Goal: Task Accomplishment & Management: Use online tool/utility

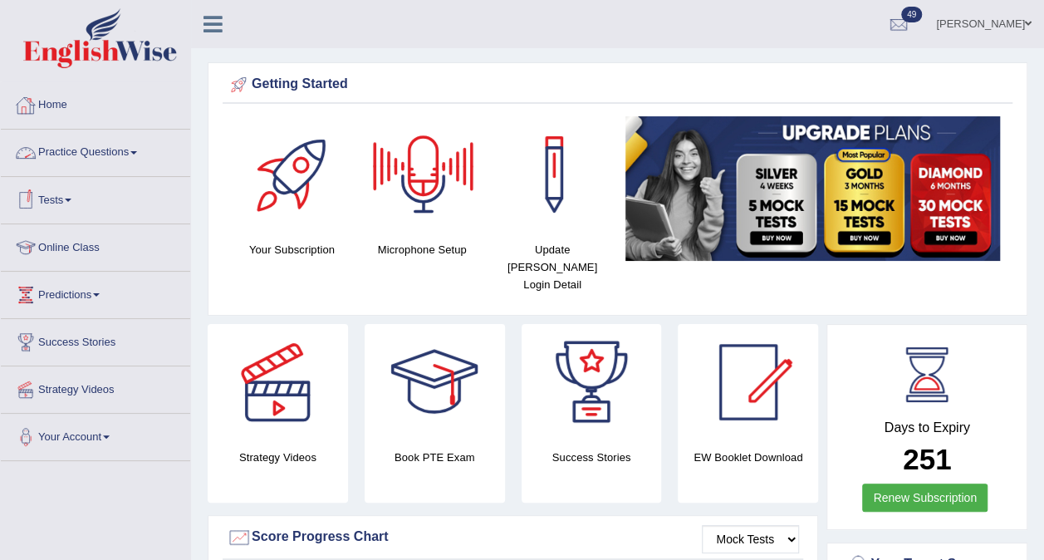
click at [128, 149] on link "Practice Questions" at bounding box center [95, 151] width 189 height 42
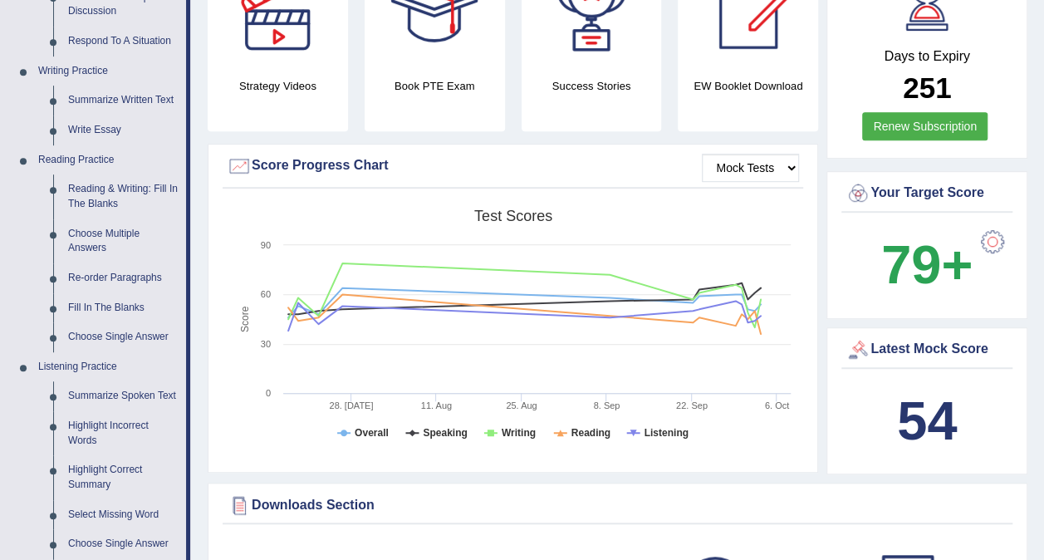
scroll to position [369, 0]
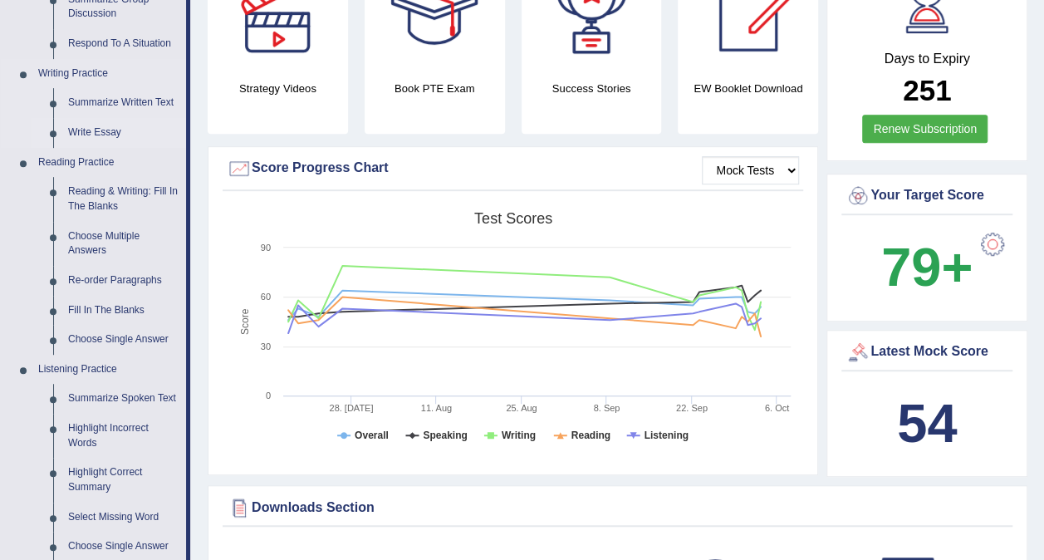
click at [98, 136] on link "Write Essay" at bounding box center [123, 133] width 125 height 30
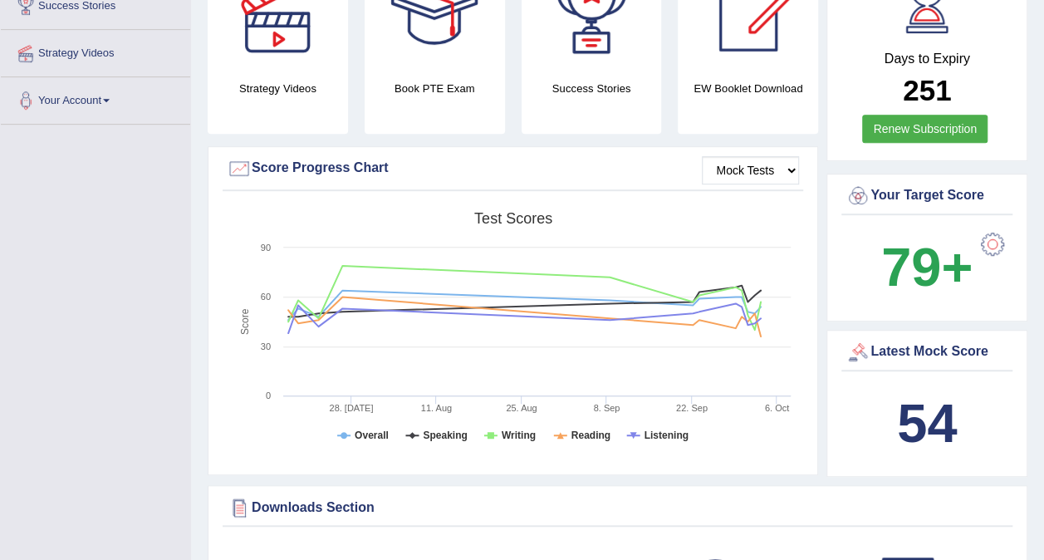
scroll to position [401, 0]
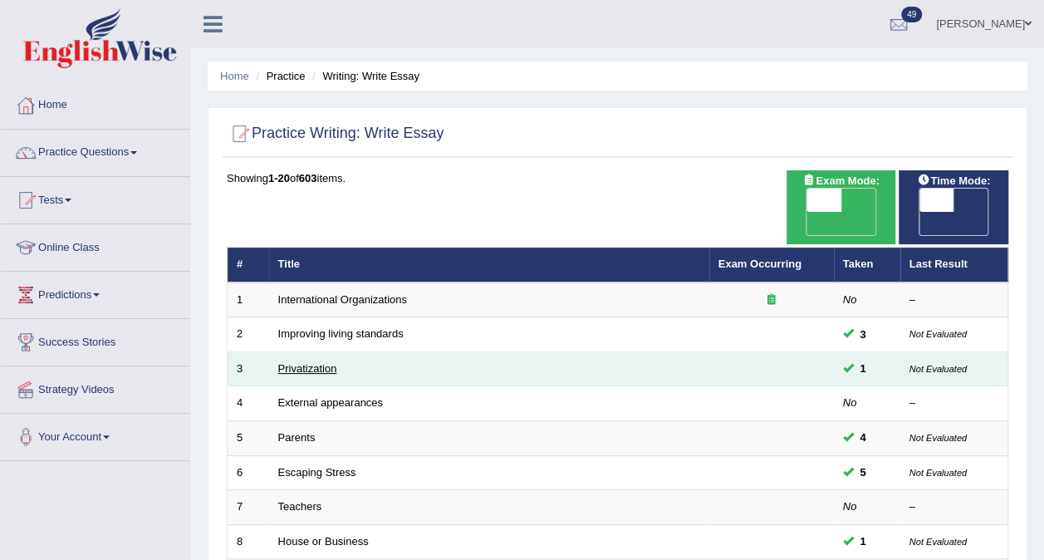
click at [288, 362] on link "Privatization" at bounding box center [307, 368] width 59 height 12
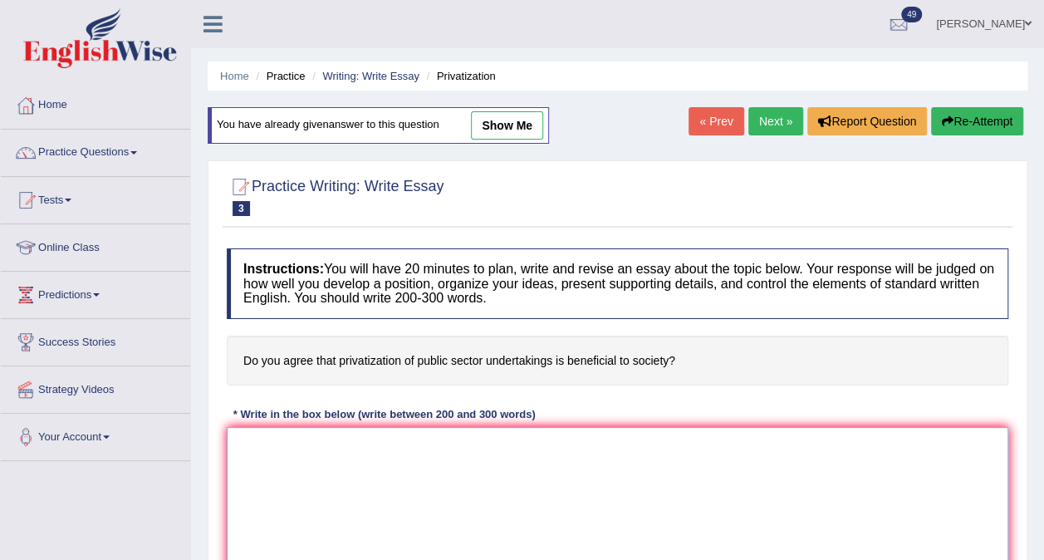
click at [260, 440] on textarea at bounding box center [618, 507] width 782 height 161
paste textarea "The expanding role of (essay topic) in contemporary life has generated extensiv…"
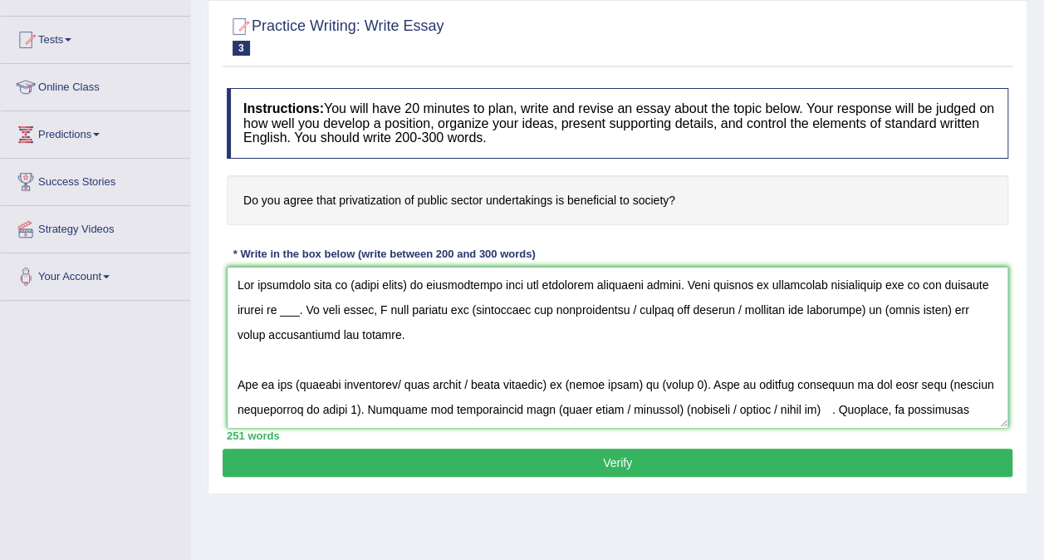
click at [417, 306] on textarea at bounding box center [618, 347] width 782 height 161
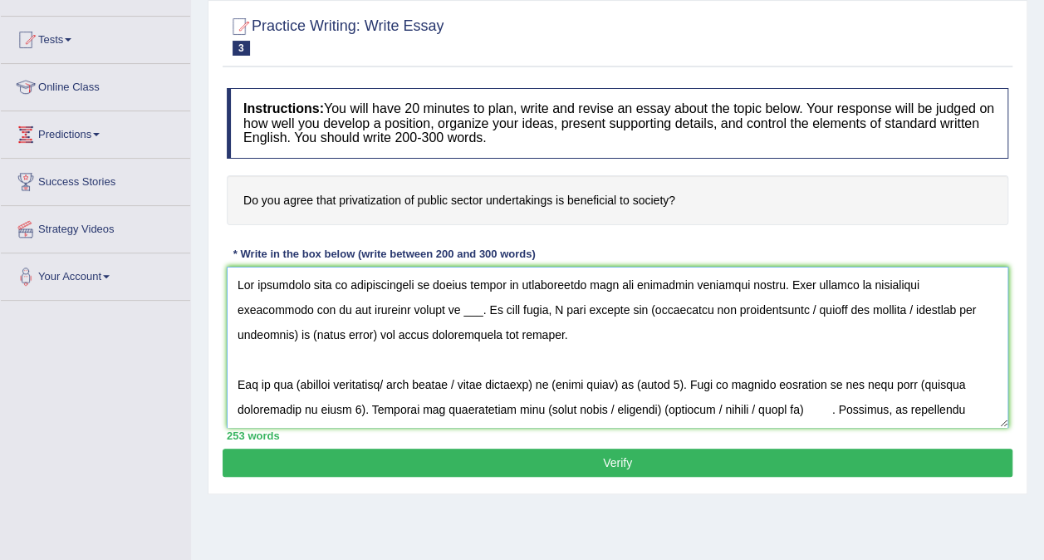
click at [379, 334] on textarea at bounding box center [618, 347] width 782 height 161
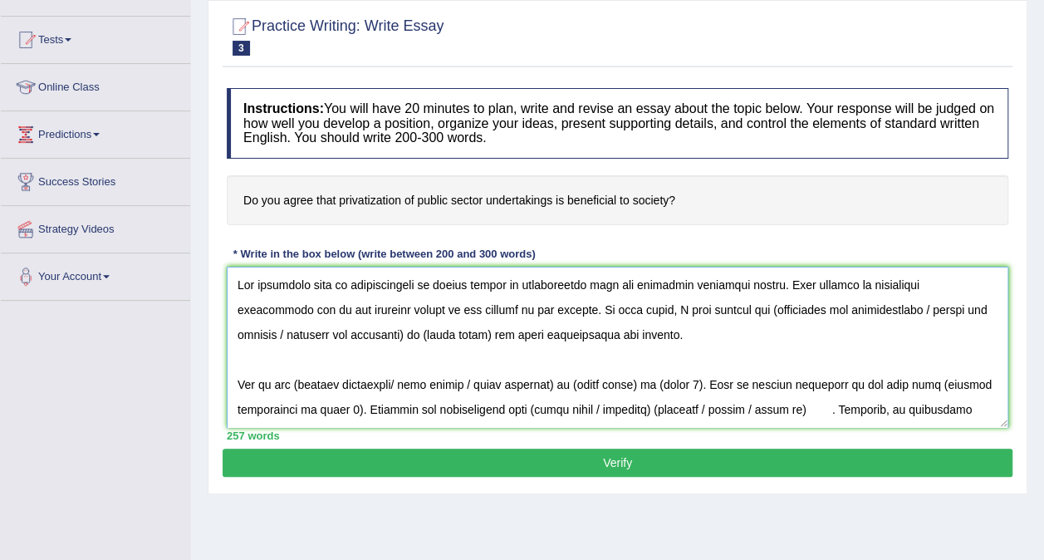
click at [673, 332] on textarea at bounding box center [618, 347] width 782 height 161
drag, startPoint x: 362, startPoint y: 357, endPoint x: 833, endPoint y: 339, distance: 471.5
click at [833, 339] on textarea at bounding box center [618, 347] width 782 height 161
drag, startPoint x: 912, startPoint y: 331, endPoint x: 851, endPoint y: 338, distance: 61.9
click at [851, 338] on textarea at bounding box center [618, 347] width 782 height 161
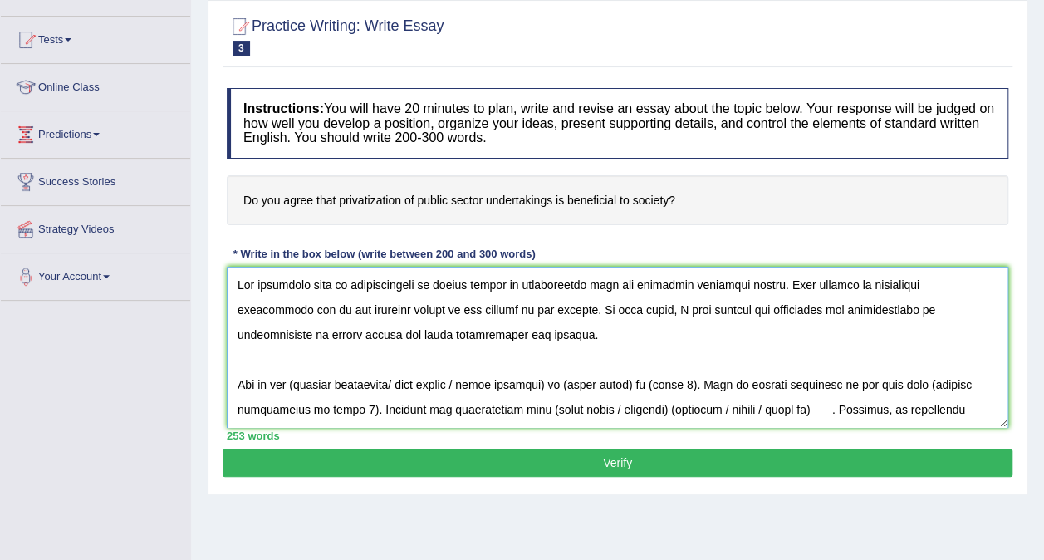
click at [740, 367] on textarea at bounding box center [618, 347] width 782 height 161
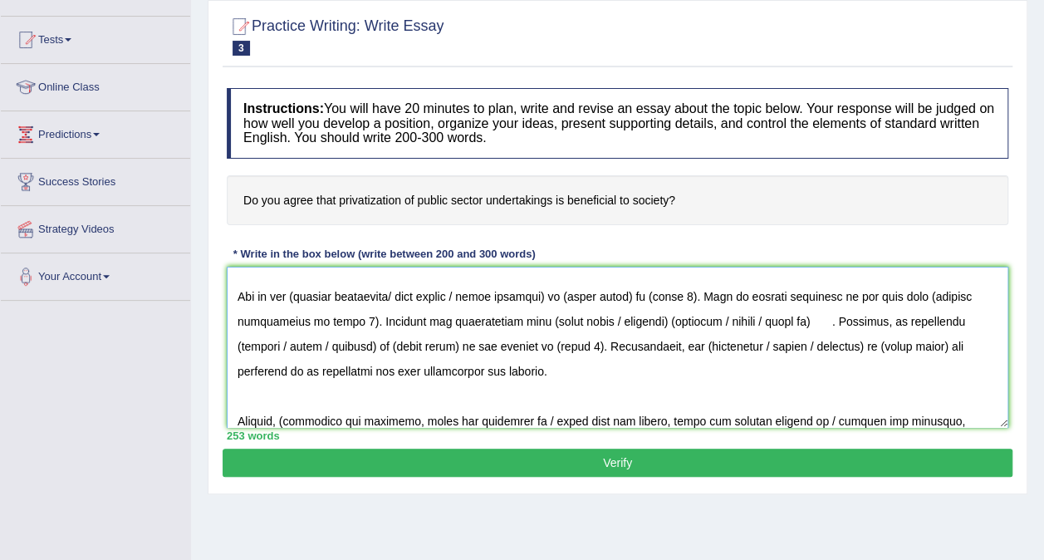
scroll to position [91, 0]
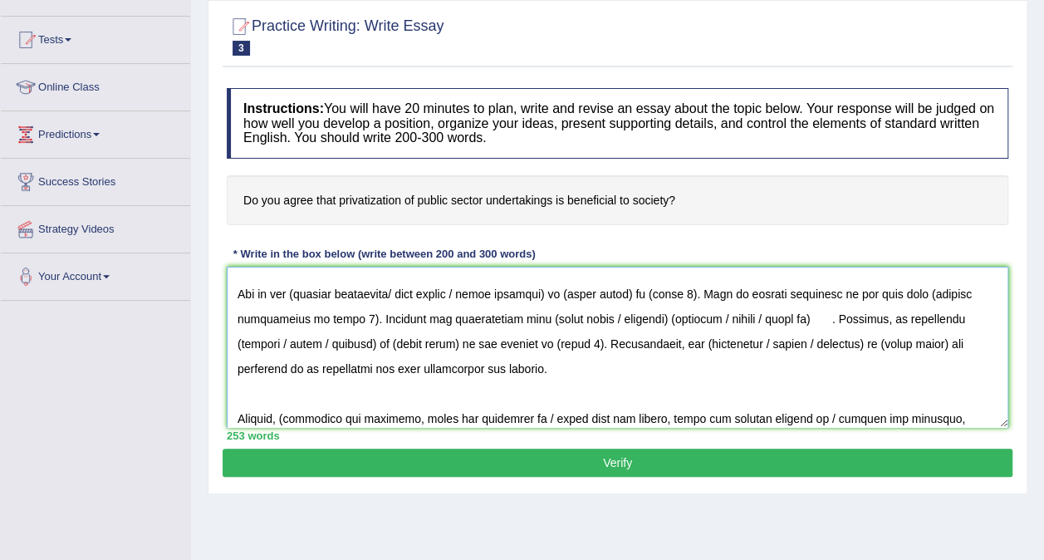
drag, startPoint x: 340, startPoint y: 313, endPoint x: 292, endPoint y: 306, distance: 48.8
click at [292, 306] on textarea at bounding box center [618, 347] width 782 height 161
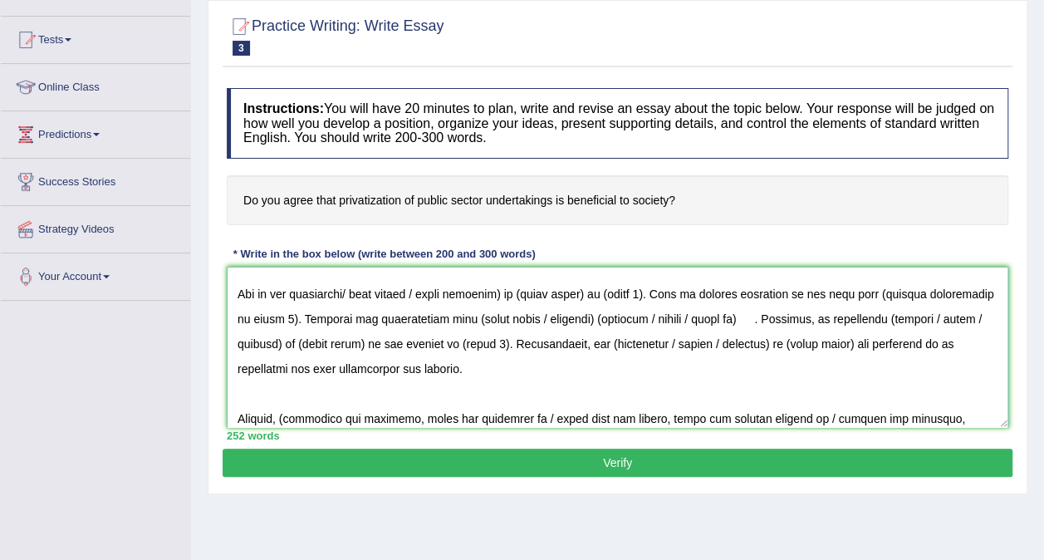
drag, startPoint x: 521, startPoint y: 314, endPoint x: 351, endPoint y: 317, distance: 169.5
click at [351, 317] on textarea at bounding box center [618, 347] width 782 height 161
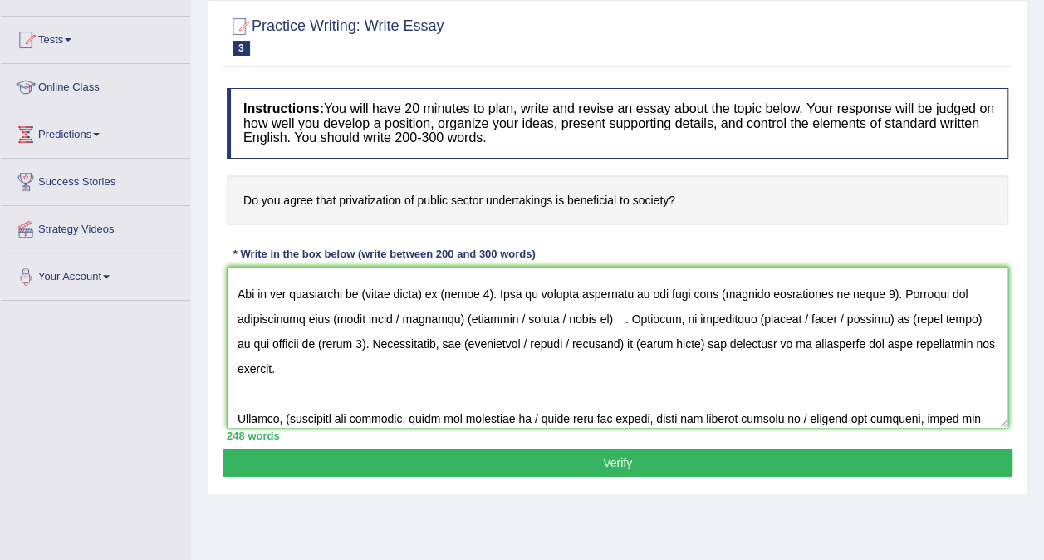
drag, startPoint x: 435, startPoint y: 310, endPoint x: 369, endPoint y: 314, distance: 66.6
click at [369, 314] on textarea at bounding box center [618, 347] width 782 height 161
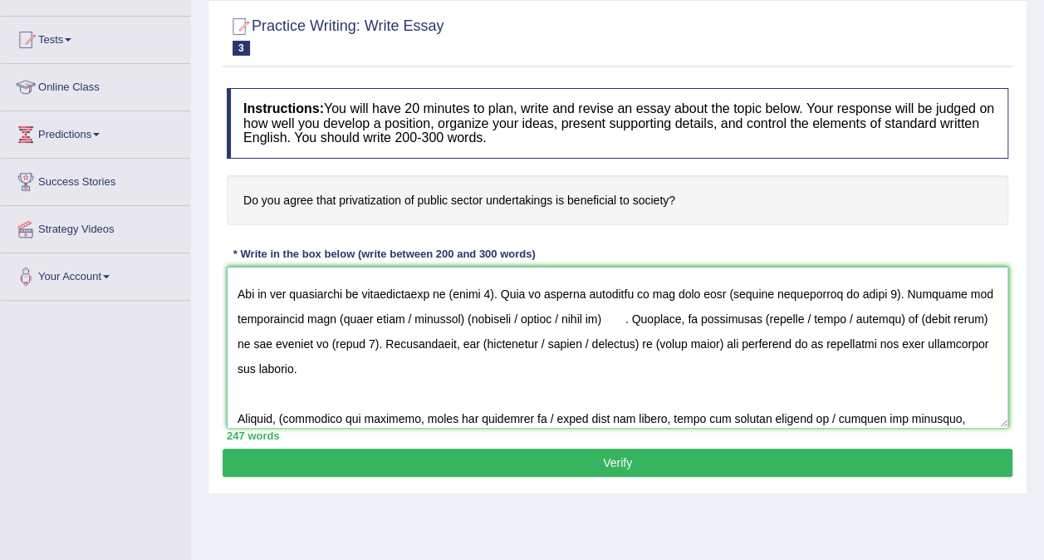
click at [490, 319] on textarea at bounding box center [618, 347] width 782 height 161
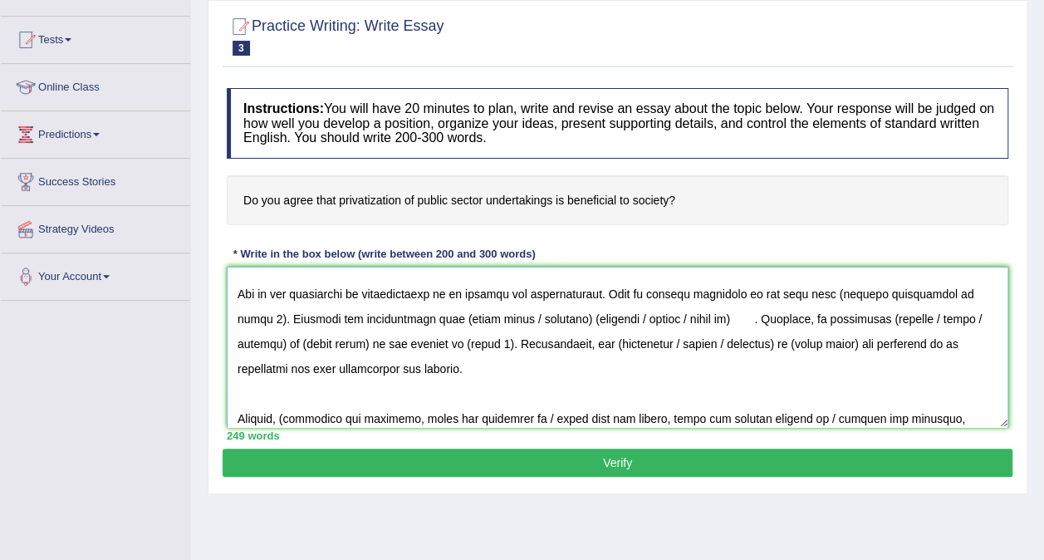
drag, startPoint x: 961, startPoint y: 317, endPoint x: 803, endPoint y: 312, distance: 157.9
click at [803, 312] on textarea at bounding box center [618, 347] width 782 height 161
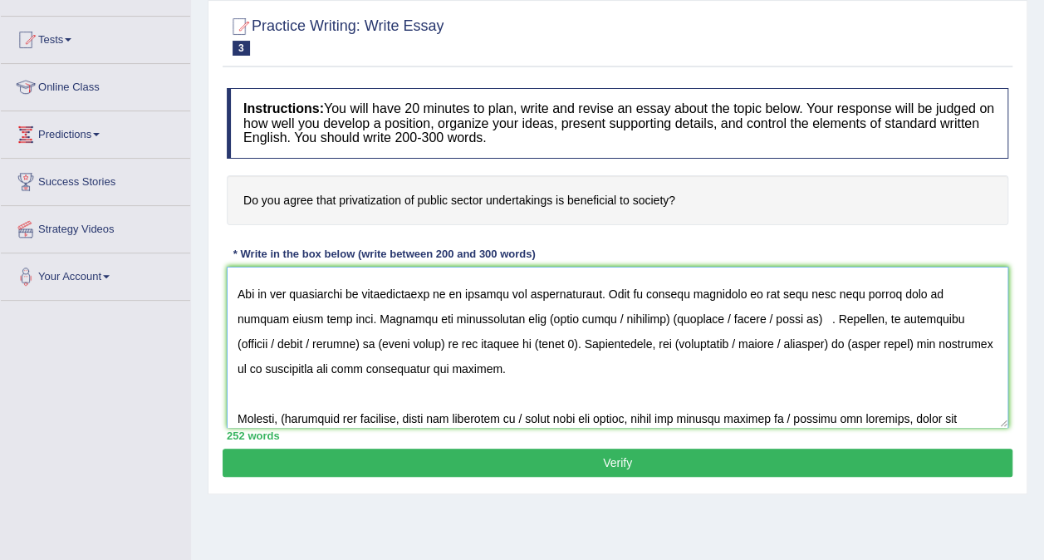
drag, startPoint x: 586, startPoint y: 341, endPoint x: 464, endPoint y: 337, distance: 121.4
click at [464, 337] on textarea at bounding box center [618, 347] width 782 height 161
click at [531, 342] on textarea at bounding box center [618, 347] width 782 height 161
drag, startPoint x: 577, startPoint y: 339, endPoint x: 678, endPoint y: 341, distance: 101.4
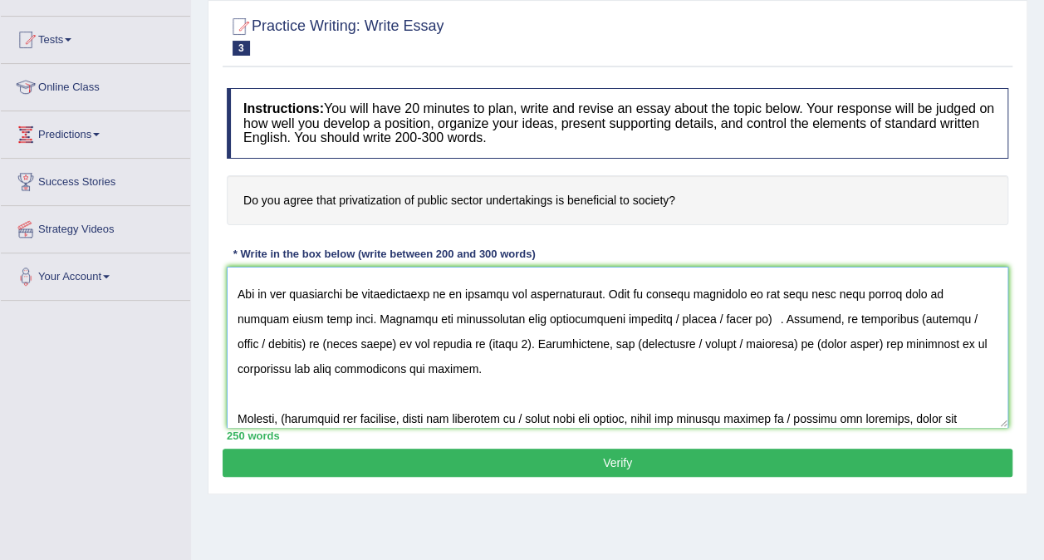
click at [678, 341] on textarea at bounding box center [618, 347] width 782 height 161
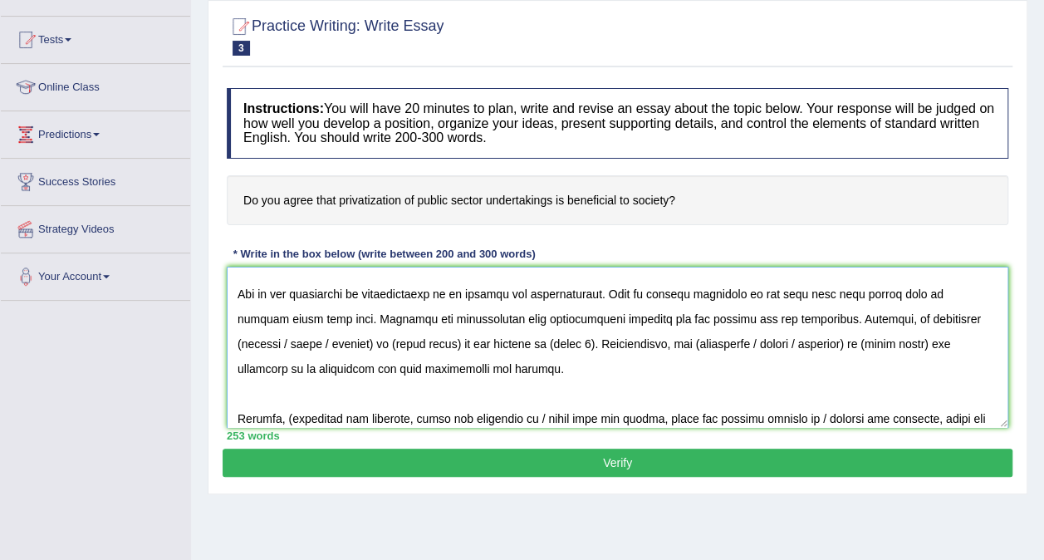
click at [888, 339] on textarea at bounding box center [618, 347] width 782 height 161
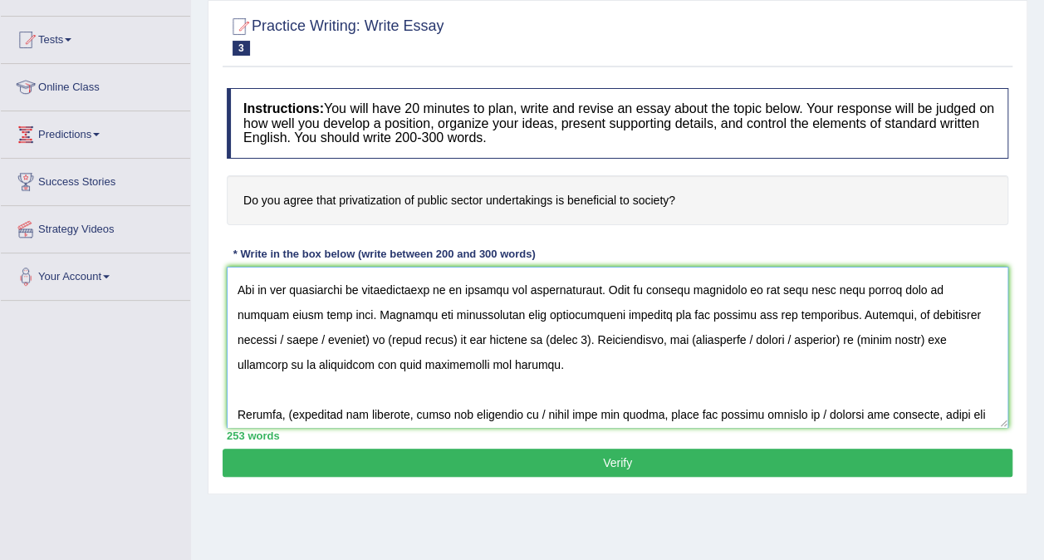
drag, startPoint x: 926, startPoint y: 340, endPoint x: 286, endPoint y: 361, distance: 640.2
click at [286, 361] on textarea at bounding box center [618, 347] width 782 height 161
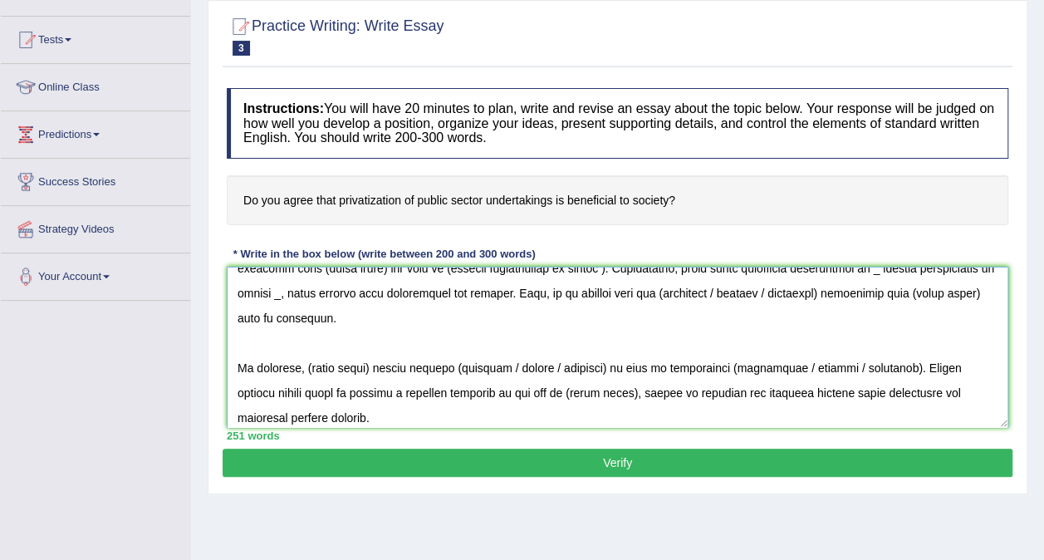
scroll to position [349, 0]
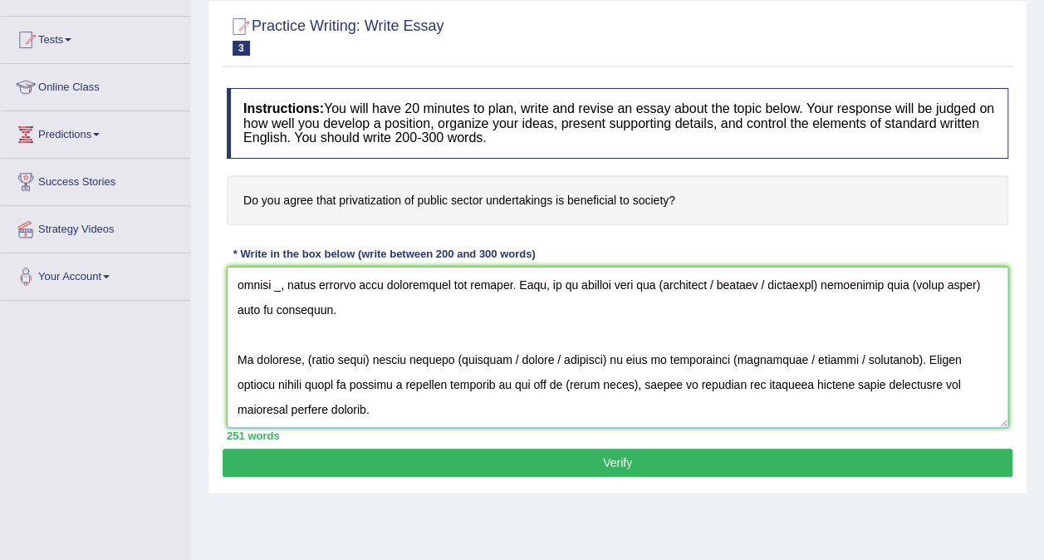
drag, startPoint x: 266, startPoint y: 362, endPoint x: 919, endPoint y: 311, distance: 655.1
click at [919, 311] on textarea at bounding box center [618, 347] width 782 height 161
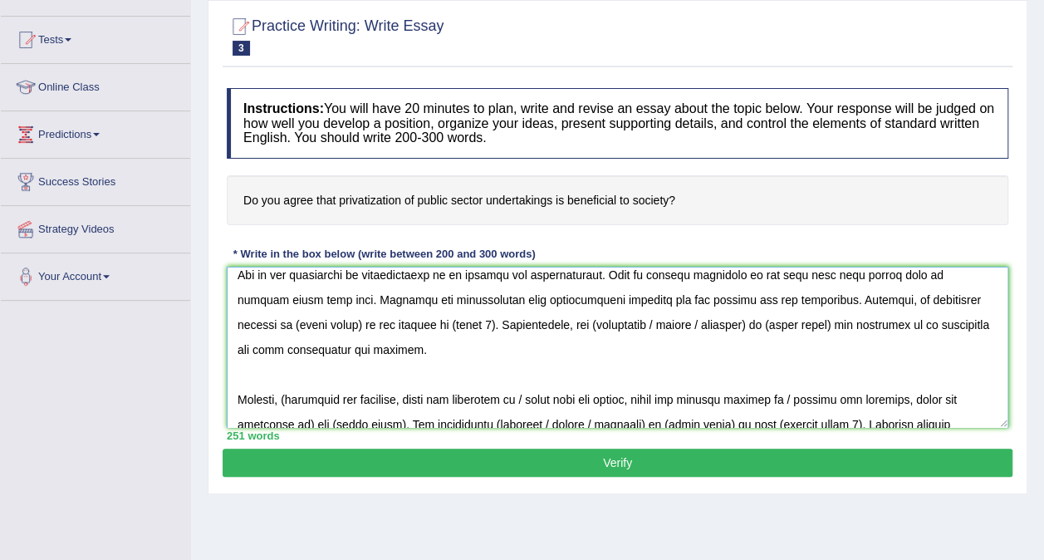
scroll to position [86, 0]
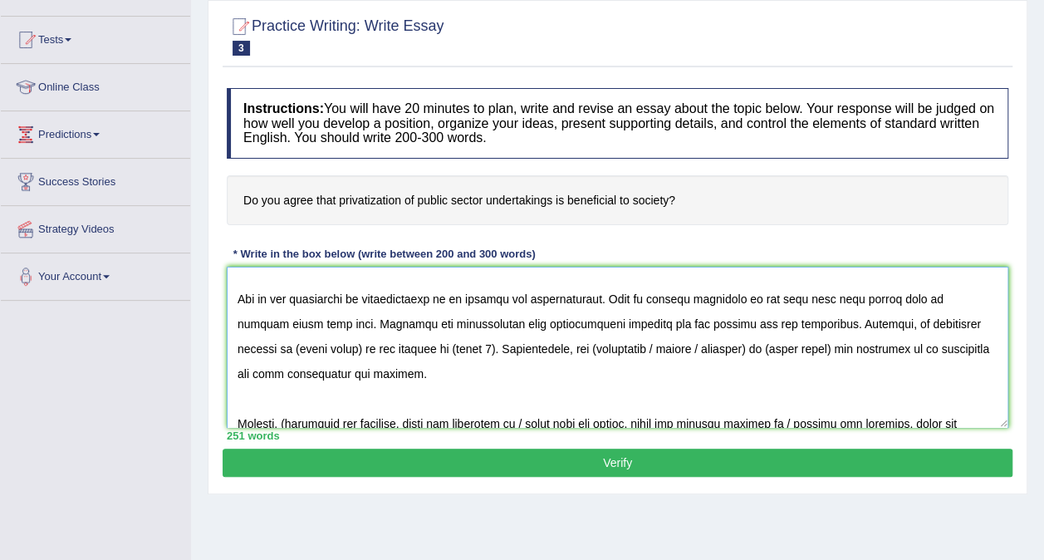
click at [941, 345] on textarea at bounding box center [618, 347] width 782 height 161
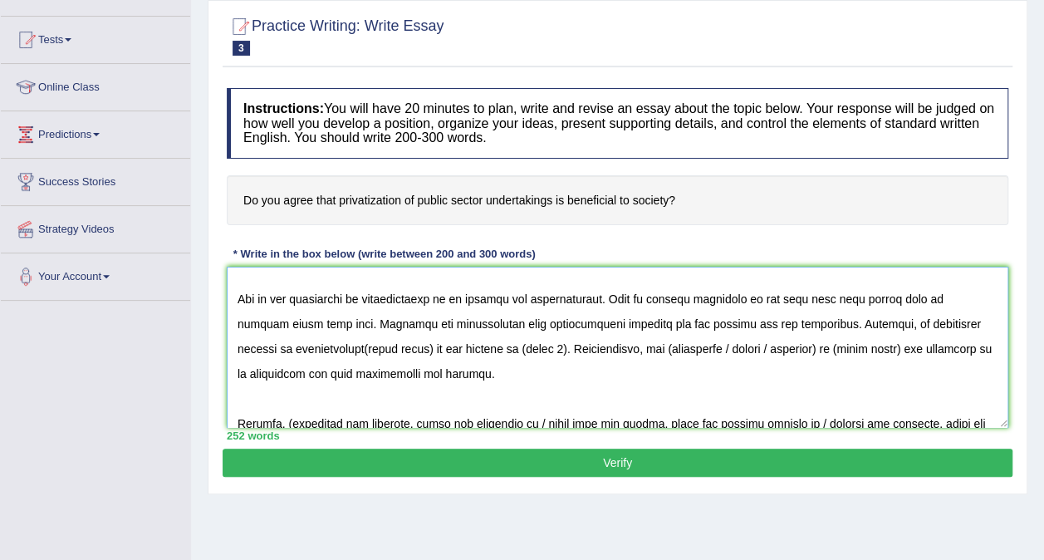
drag, startPoint x: 366, startPoint y: 376, endPoint x: 297, endPoint y: 371, distance: 69.1
click at [297, 371] on textarea at bounding box center [618, 347] width 782 height 161
drag, startPoint x: 421, startPoint y: 371, endPoint x: 381, endPoint y: 373, distance: 40.8
click at [381, 373] on textarea at bounding box center [618, 347] width 782 height 161
click at [720, 371] on textarea at bounding box center [618, 347] width 782 height 161
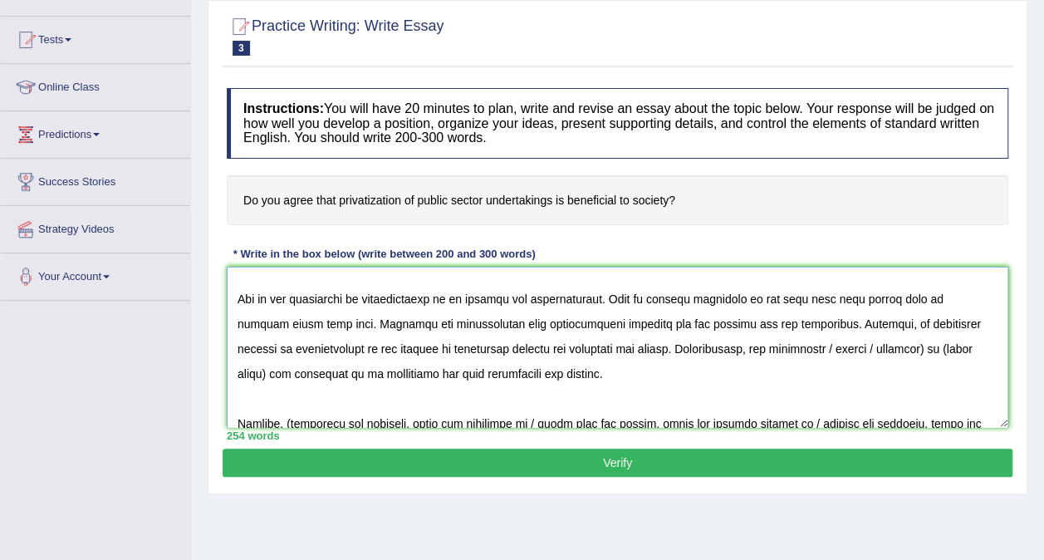
drag, startPoint x: 885, startPoint y: 368, endPoint x: 778, endPoint y: 370, distance: 107.2
click at [778, 370] on textarea at bounding box center [618, 347] width 782 height 161
drag, startPoint x: 862, startPoint y: 368, endPoint x: 794, endPoint y: 374, distance: 67.6
click at [794, 374] on textarea at bounding box center [618, 347] width 782 height 161
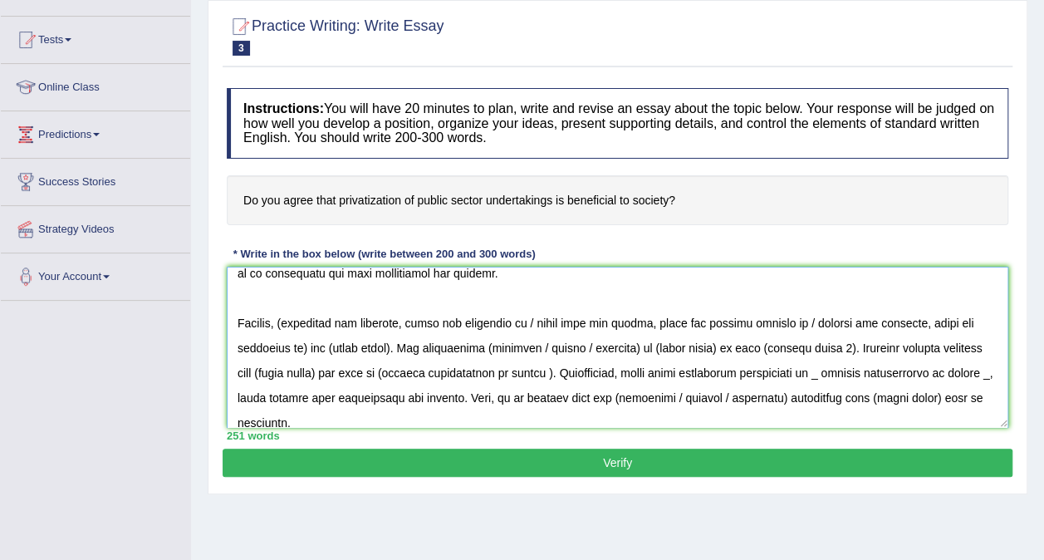
scroll to position [219, 0]
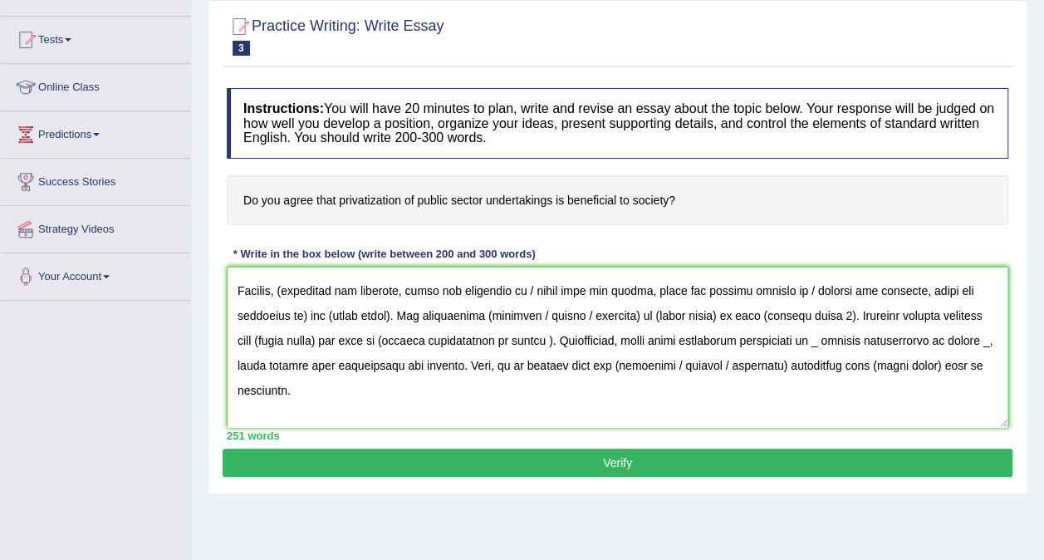
click at [292, 312] on textarea at bounding box center [618, 347] width 782 height 161
click at [523, 312] on textarea at bounding box center [618, 347] width 782 height 161
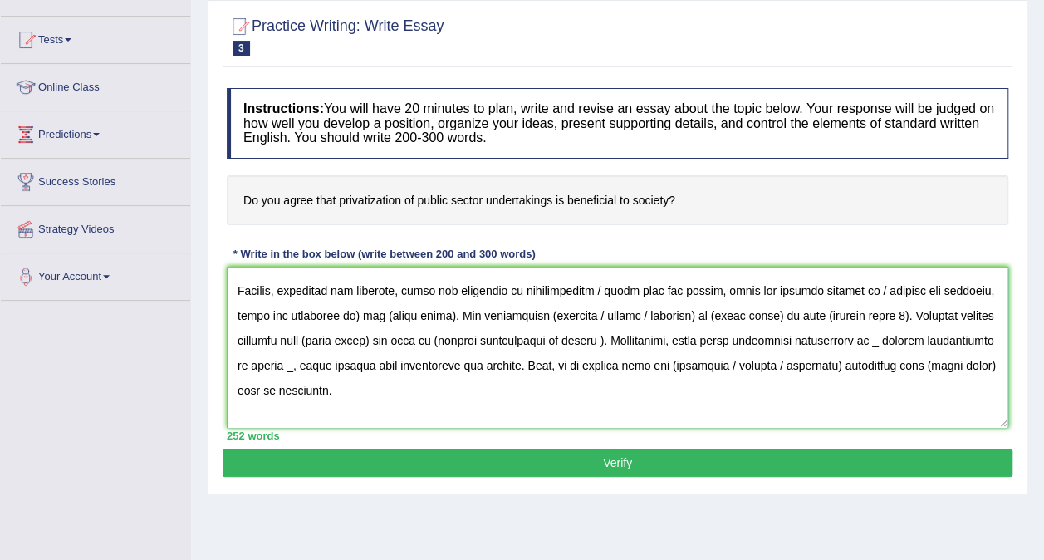
drag, startPoint x: 594, startPoint y: 312, endPoint x: 351, endPoint y: 346, distance: 245.7
click at [351, 346] on textarea at bounding box center [618, 347] width 782 height 161
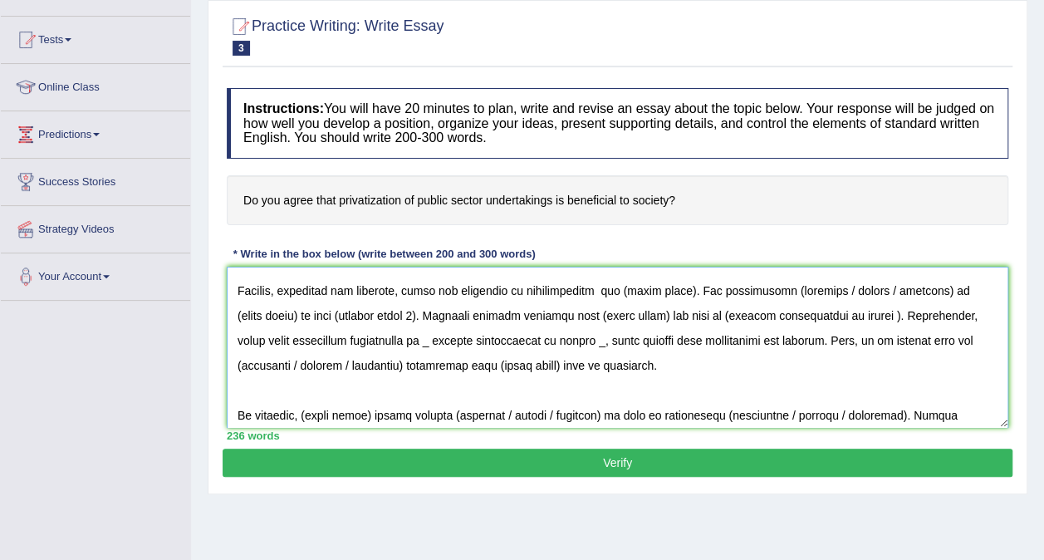
click at [496, 347] on textarea at bounding box center [618, 347] width 782 height 161
drag, startPoint x: 682, startPoint y: 312, endPoint x: 597, endPoint y: 317, distance: 84.9
click at [597, 317] on textarea at bounding box center [618, 347] width 782 height 161
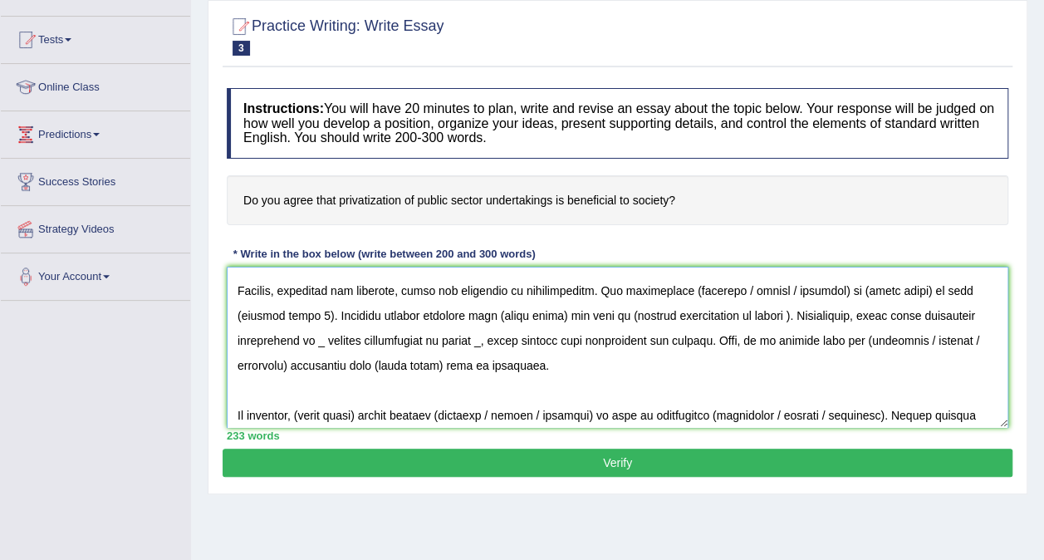
click at [681, 312] on textarea at bounding box center [618, 347] width 782 height 161
drag, startPoint x: 728, startPoint y: 317, endPoint x: 824, endPoint y: 312, distance: 96.5
click at [824, 312] on textarea at bounding box center [618, 347] width 782 height 161
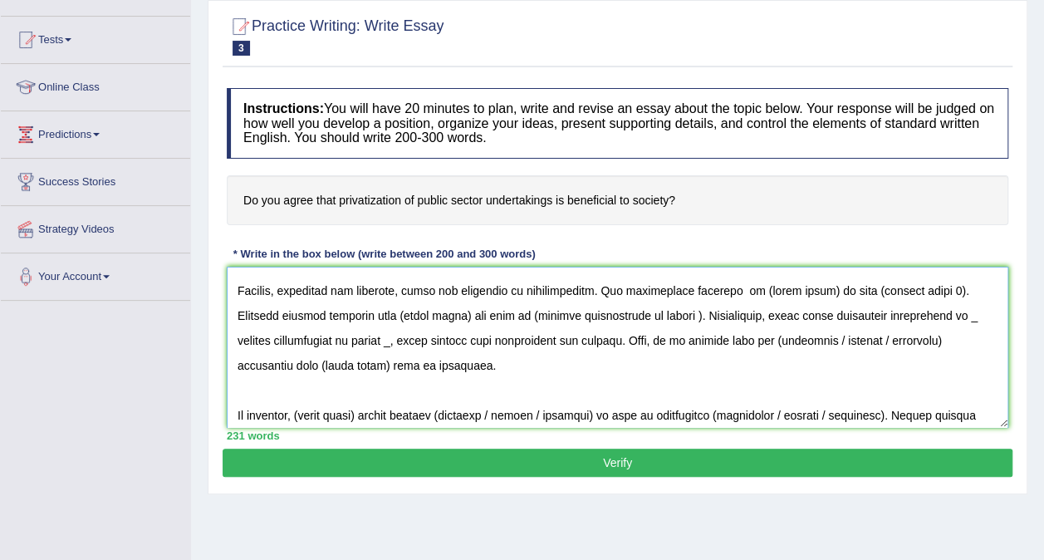
drag, startPoint x: 813, startPoint y: 309, endPoint x: 745, endPoint y: 317, distance: 68.6
click at [745, 317] on textarea at bounding box center [618, 347] width 782 height 161
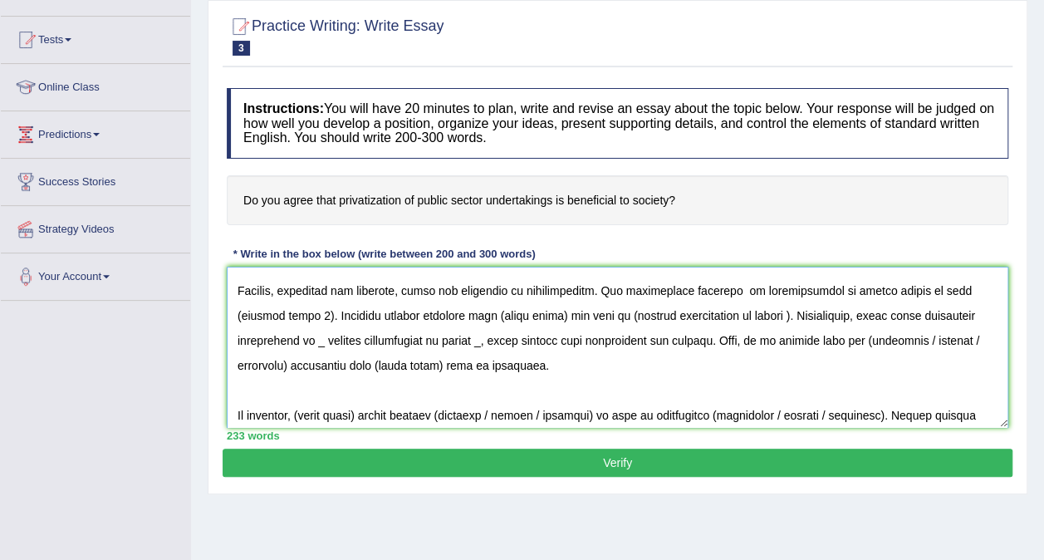
drag, startPoint x: 931, startPoint y: 311, endPoint x: 276, endPoint y: 338, distance: 656.2
click at [276, 338] on textarea at bounding box center [618, 347] width 782 height 161
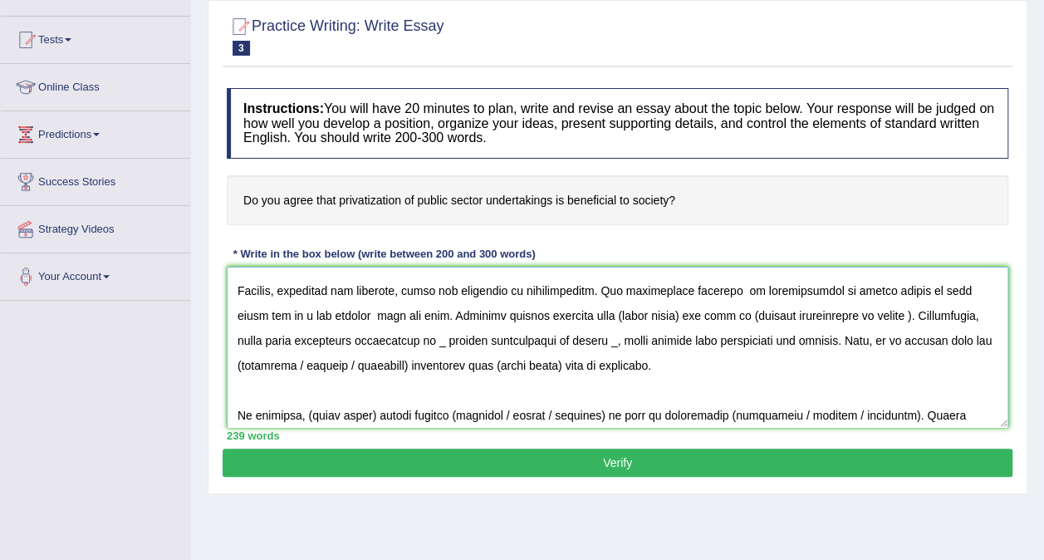
drag, startPoint x: 636, startPoint y: 339, endPoint x: 575, endPoint y: 339, distance: 60.7
click at [575, 339] on textarea at bounding box center [618, 347] width 782 height 161
drag, startPoint x: 868, startPoint y: 338, endPoint x: 700, endPoint y: 346, distance: 168.8
click at [700, 346] on textarea at bounding box center [618, 347] width 782 height 161
type textarea "The expanding role of privatization of public sector in contemporary life has g…"
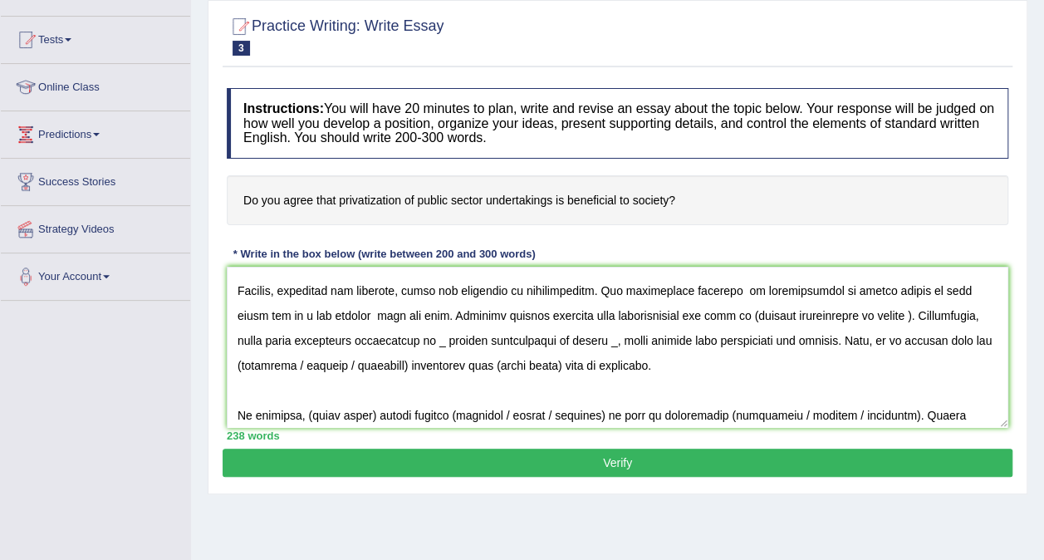
click at [618, 522] on div "Home Practice Writing: Write Essay Privatization You have already given answer …" at bounding box center [617, 255] width 853 height 831
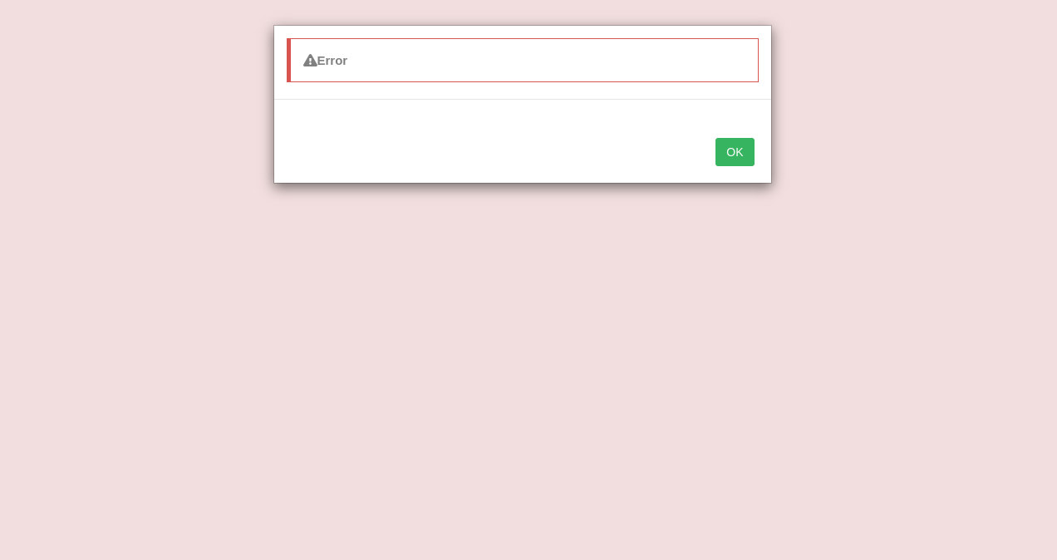
click at [734, 156] on button "OK" at bounding box center [734, 152] width 38 height 28
